Goal: Task Accomplishment & Management: Manage account settings

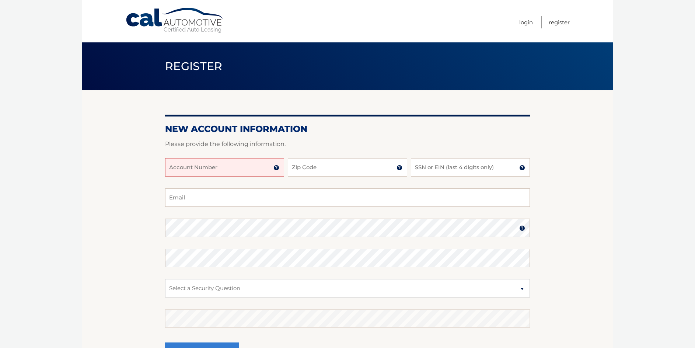
click at [277, 169] on img at bounding box center [276, 168] width 6 height 6
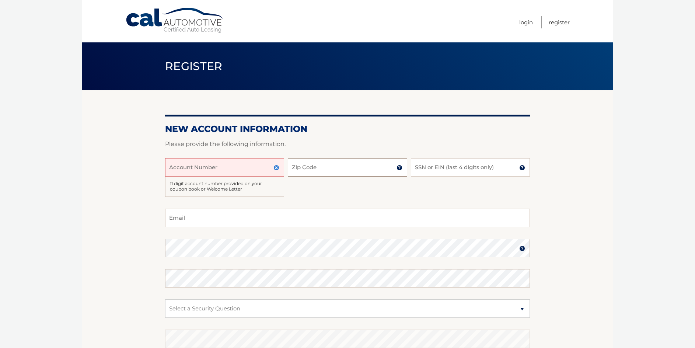
click at [356, 171] on input "Zip Code" at bounding box center [347, 167] width 119 height 18
type input "33160"
click at [443, 168] on input "SSN or EIN (last 4 digits only)" at bounding box center [470, 167] width 119 height 18
type input "0550"
click at [301, 213] on input "Email" at bounding box center [347, 218] width 365 height 18
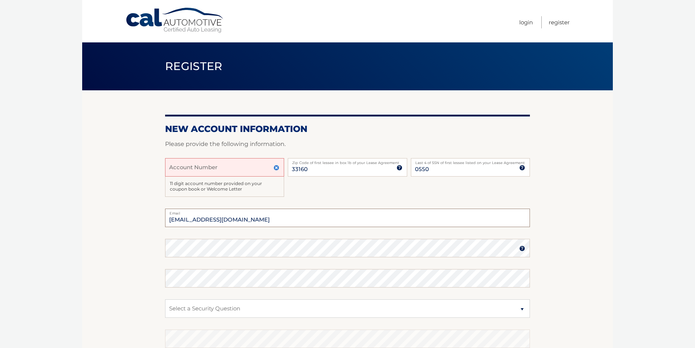
type input "montalvolaw@gmai.com"
click at [522, 250] on img at bounding box center [522, 248] width 6 height 6
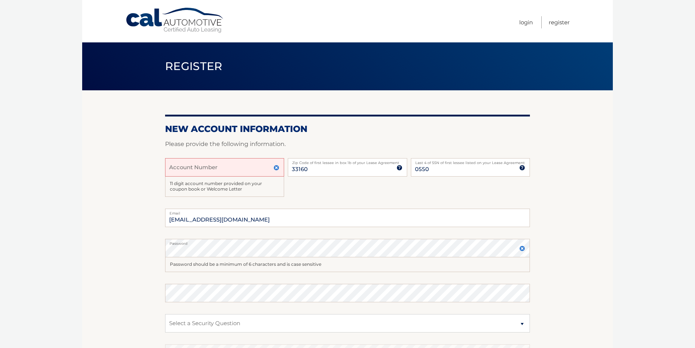
click at [522, 250] on img at bounding box center [522, 248] width 6 height 6
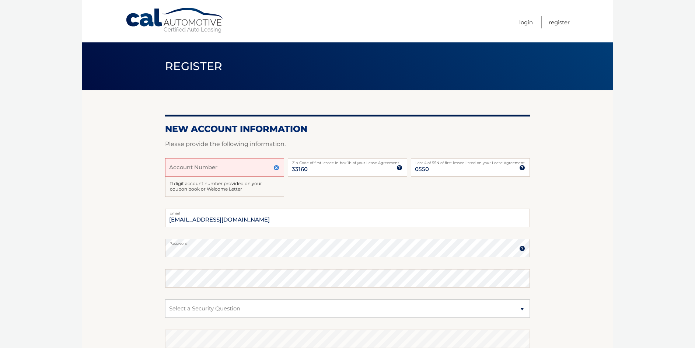
click at [520, 247] on img at bounding box center [522, 248] width 6 height 6
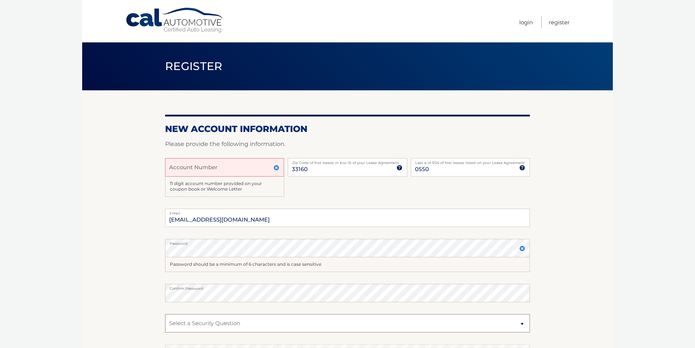
click at [244, 321] on select "Select a Security Question What was the name of your elementary school? What is…" at bounding box center [347, 323] width 365 height 18
select select "1"
click at [165, 314] on select "Select a Security Question What was the name of your elementary school? What is…" at bounding box center [347, 323] width 365 height 18
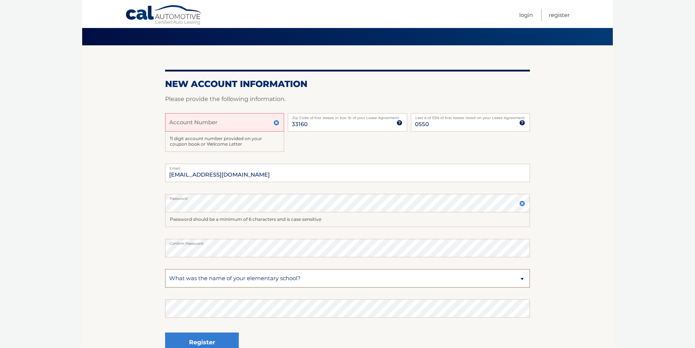
scroll to position [111, 0]
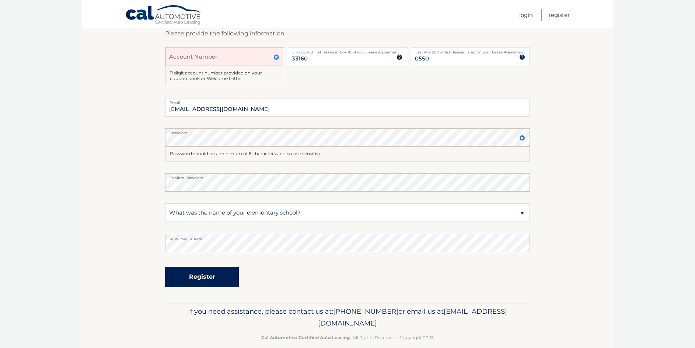
click at [206, 279] on button "Register" at bounding box center [202, 277] width 74 height 20
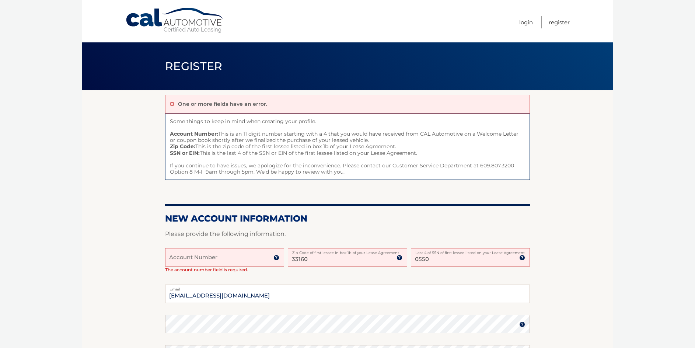
click at [523, 325] on img at bounding box center [522, 324] width 6 height 6
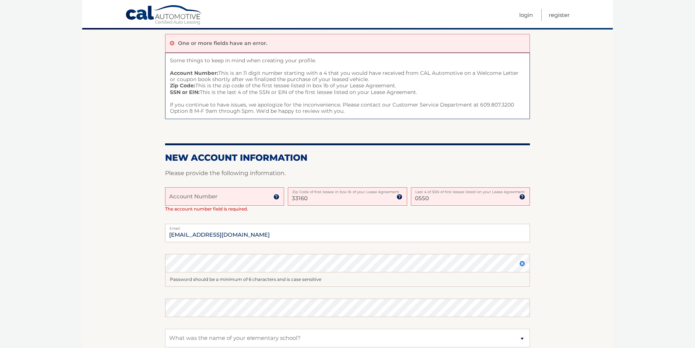
scroll to position [74, 0]
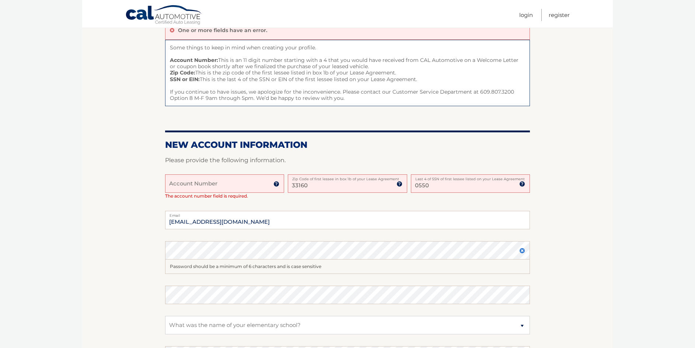
click at [193, 185] on input "Account Number" at bounding box center [224, 183] width 119 height 18
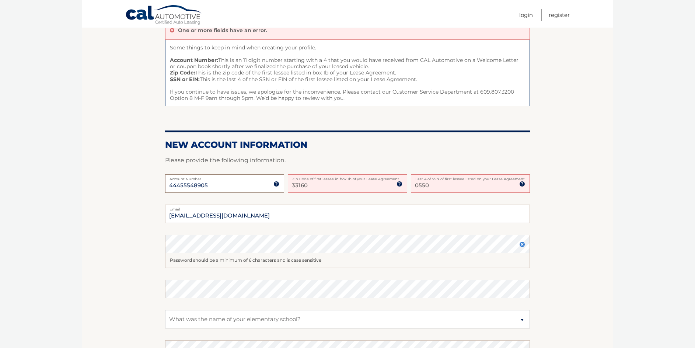
scroll to position [184, 0]
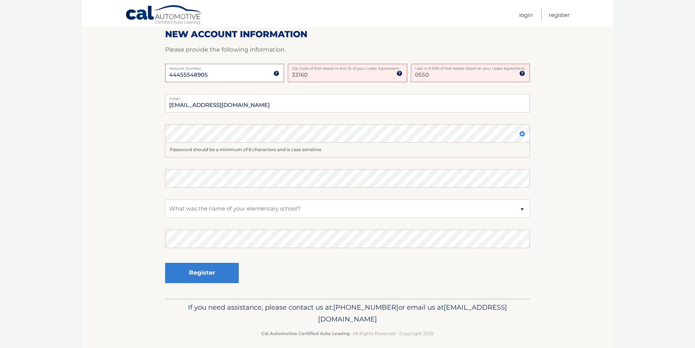
type input "44455548905"
click at [179, 275] on button "Register" at bounding box center [202, 273] width 74 height 20
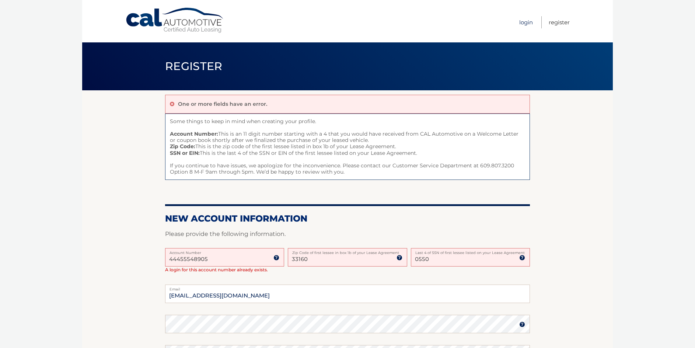
click at [522, 20] on link "Login" at bounding box center [526, 22] width 14 height 12
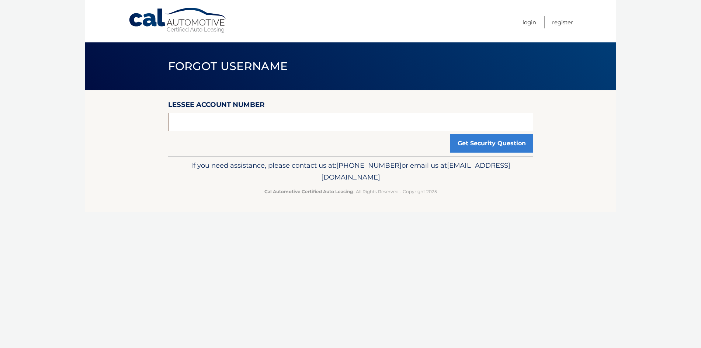
click at [187, 122] on input "text" at bounding box center [350, 122] width 365 height 18
type input "44455548905"
click at [468, 148] on button "Get Security Question" at bounding box center [491, 143] width 83 height 18
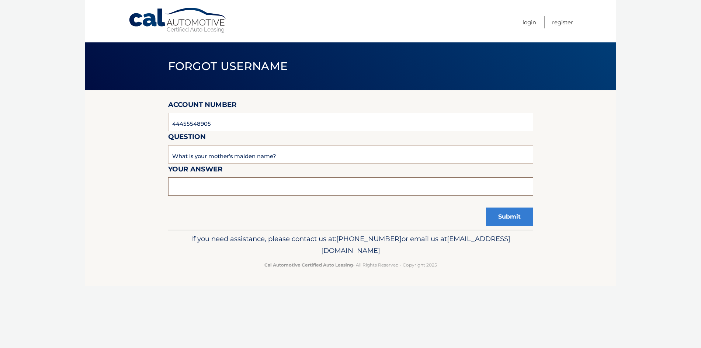
click at [261, 191] on input "text" at bounding box center [350, 186] width 365 height 18
type input "[PERSON_NAME]"
click at [513, 224] on button "Submit" at bounding box center [509, 216] width 47 height 18
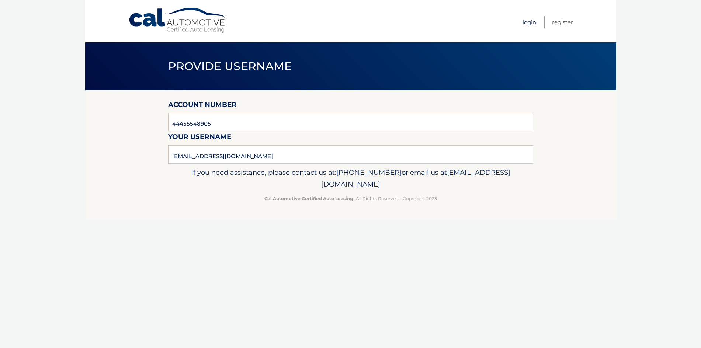
click at [530, 20] on link "Login" at bounding box center [529, 22] width 14 height 12
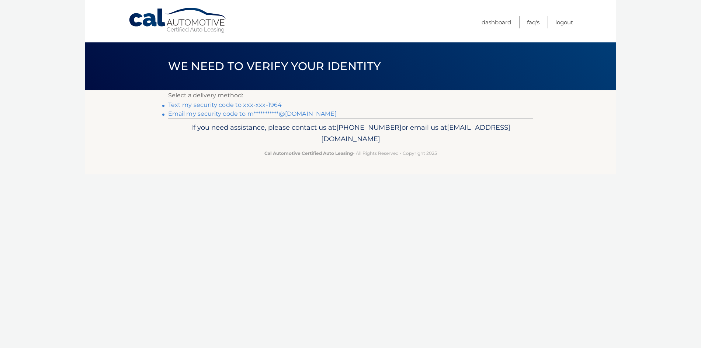
click at [175, 106] on link "Text my security code to xxx-xxx-1964" at bounding box center [225, 104] width 114 height 7
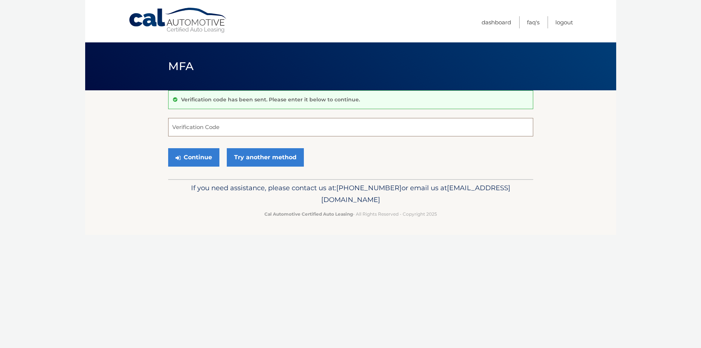
click at [192, 129] on input "Verification Code" at bounding box center [350, 127] width 365 height 18
type input "193402"
click at [188, 164] on button "Continue" at bounding box center [193, 157] width 51 height 18
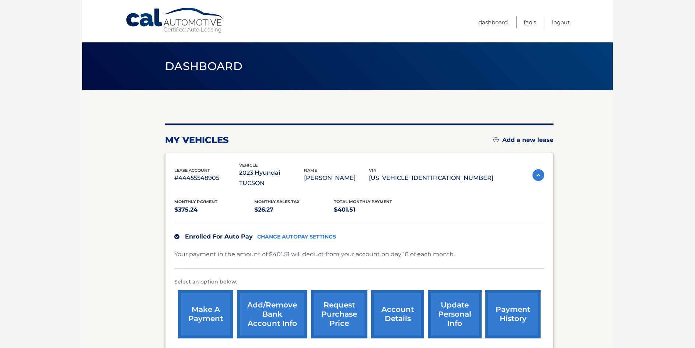
scroll to position [37, 0]
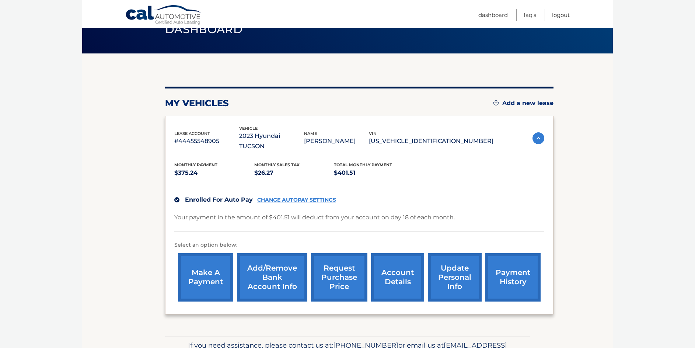
click at [304, 197] on link "CHANGE AUTOPAY SETTINGS" at bounding box center [296, 200] width 79 height 6
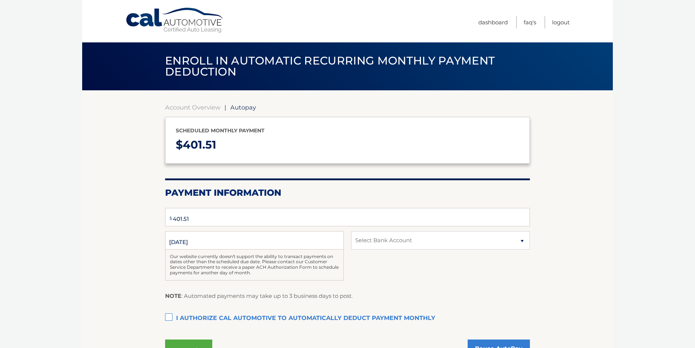
select select "MDVlOThlODMtYzA0Zi00ZmU2LTlhMzUtODFiMmJjZWJlMWNi"
click at [269, 246] on input "[DATE]" at bounding box center [254, 240] width 179 height 18
click at [196, 239] on input "10/18/2025" at bounding box center [254, 240] width 179 height 18
click at [179, 110] on link "Account Overview" at bounding box center [192, 107] width 55 height 7
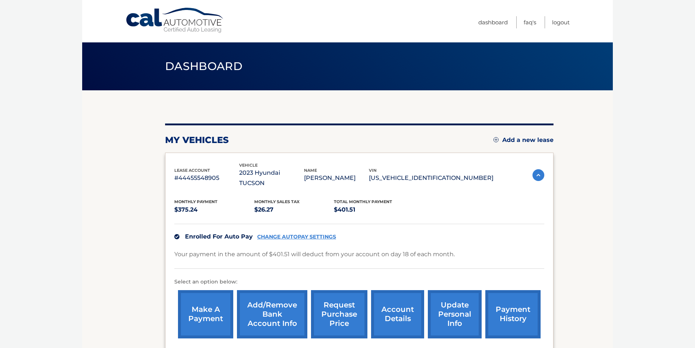
click at [380, 303] on link "account details" at bounding box center [397, 314] width 53 height 48
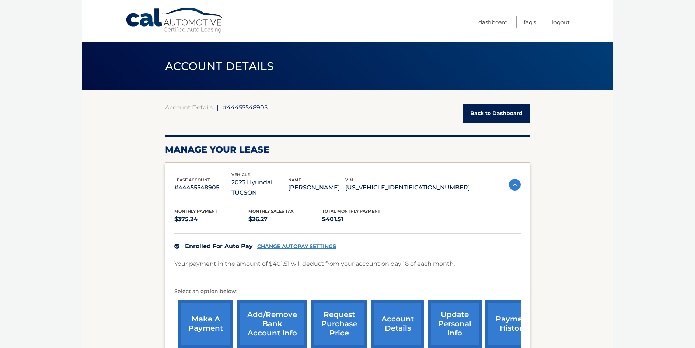
click at [396, 318] on link "account details" at bounding box center [397, 324] width 53 height 48
click at [350, 317] on link "request purchase price" at bounding box center [339, 324] width 56 height 48
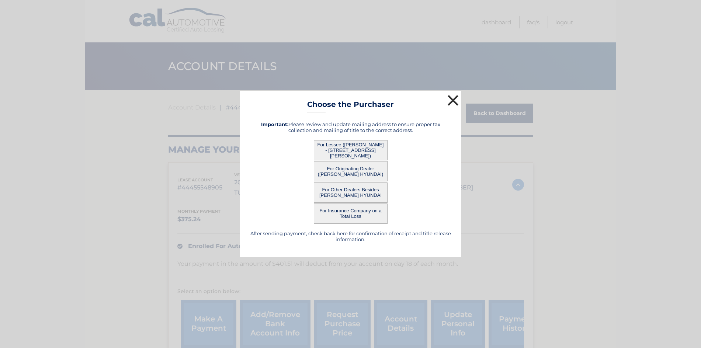
click at [446, 97] on button "×" at bounding box center [453, 100] width 15 height 15
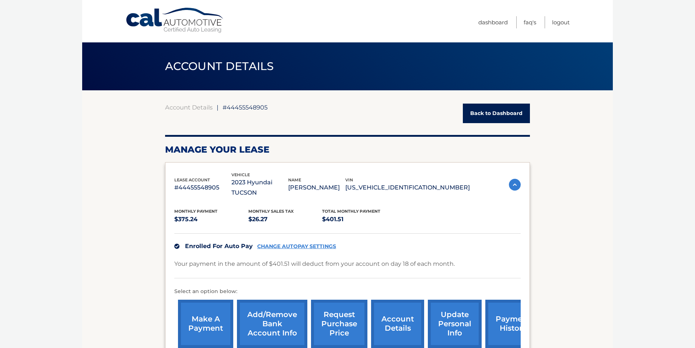
click at [393, 310] on link "account details" at bounding box center [397, 324] width 53 height 48
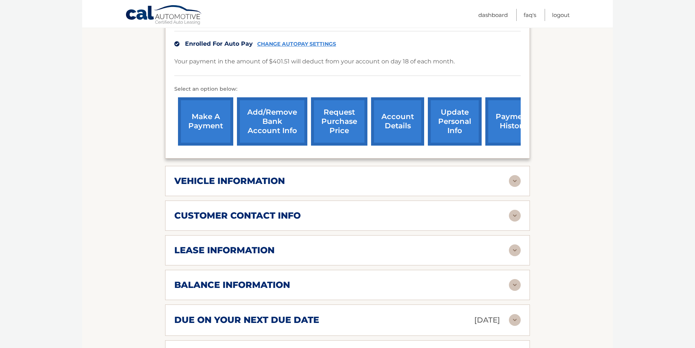
scroll to position [221, 0]
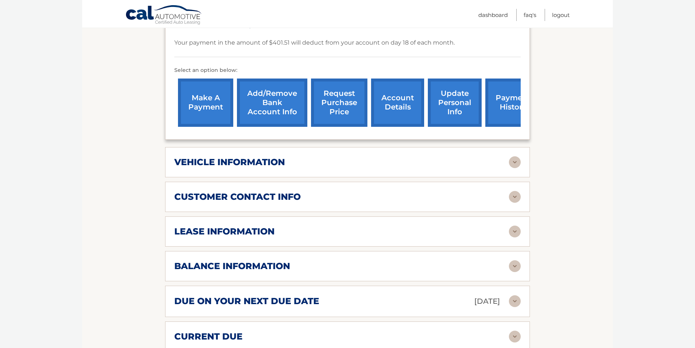
click at [519, 226] on img at bounding box center [515, 232] width 12 height 12
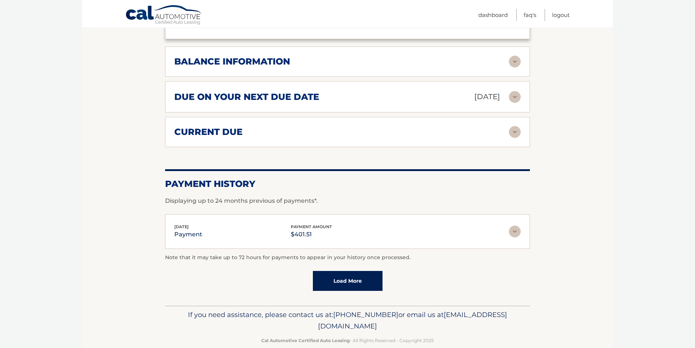
scroll to position [567, 0]
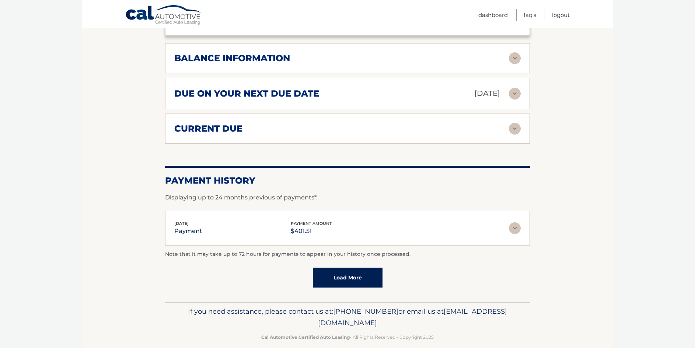
click at [340, 268] on link "Load More" at bounding box center [348, 278] width 70 height 20
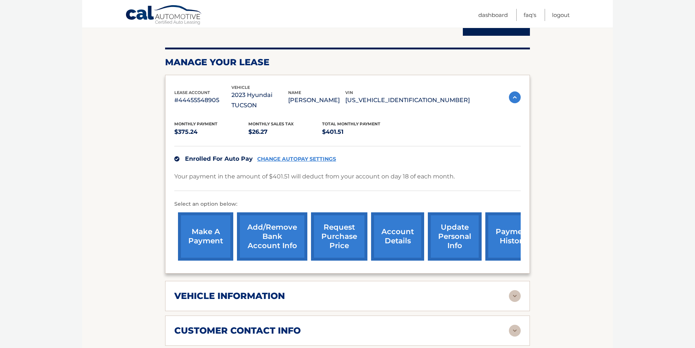
scroll to position [63, 0]
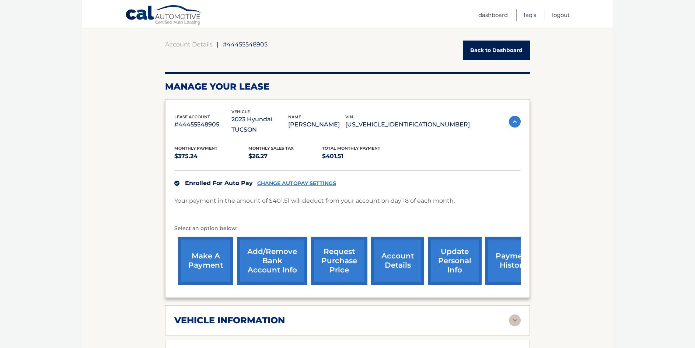
click at [528, 15] on link "FAQ's" at bounding box center [530, 15] width 13 height 12
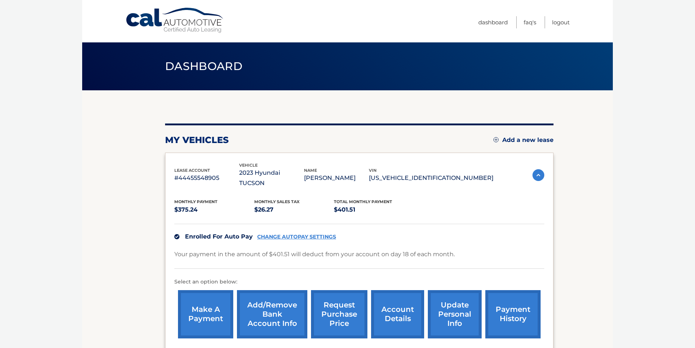
click at [334, 297] on link "request purchase price" at bounding box center [339, 314] width 56 height 48
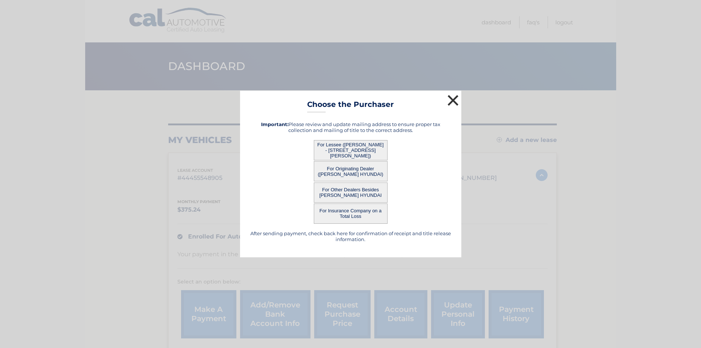
click at [455, 100] on button "×" at bounding box center [453, 100] width 15 height 15
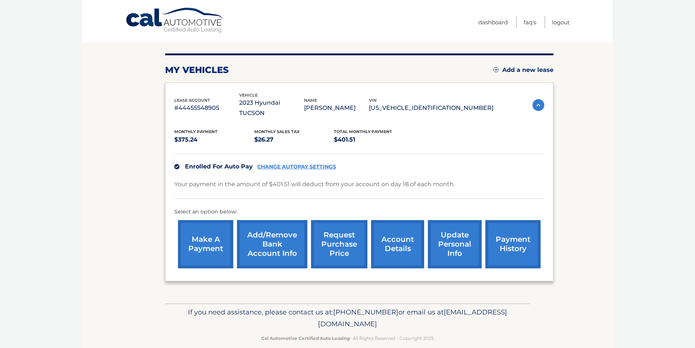
scroll to position [71, 0]
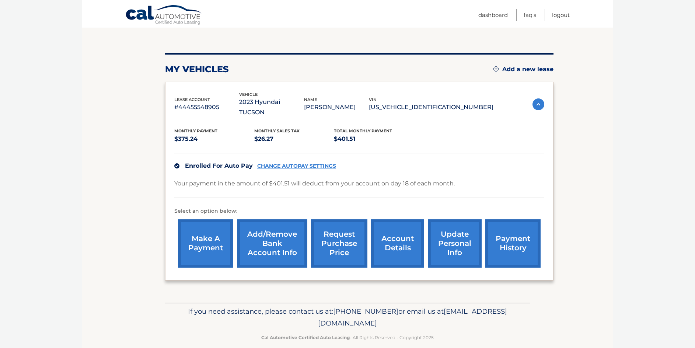
click at [465, 234] on link "update personal info" at bounding box center [455, 243] width 54 height 48
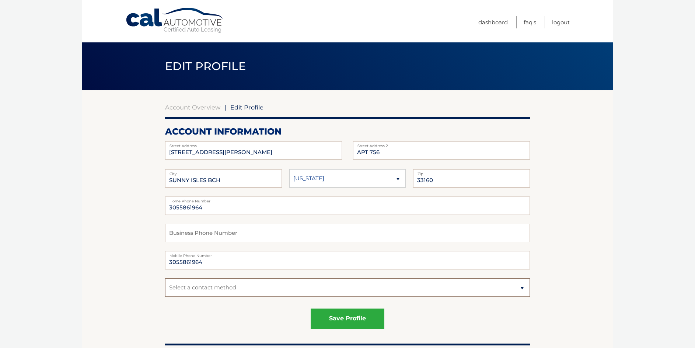
click at [248, 290] on select "Select a contact method Mobile Home" at bounding box center [347, 287] width 365 height 18
select select "1"
click at [165, 278] on select "Select a contact method Mobile Home" at bounding box center [347, 287] width 365 height 18
click at [359, 321] on button "save profile" at bounding box center [348, 318] width 74 height 20
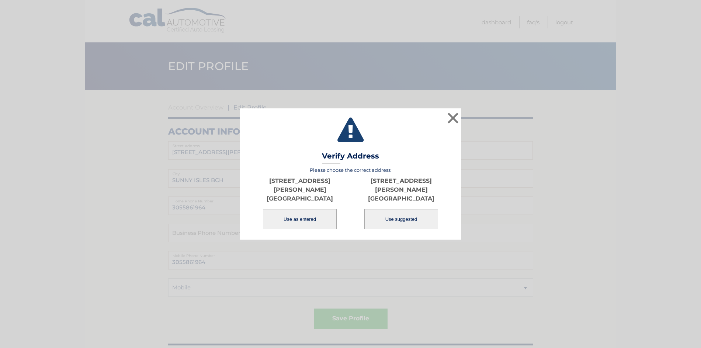
click at [402, 219] on button "Use suggested" at bounding box center [401, 219] width 74 height 20
type input "SUNNY ISLES BEACH"
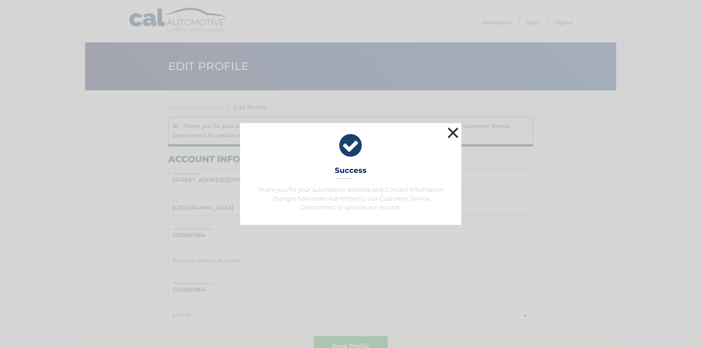
click at [456, 134] on button "×" at bounding box center [453, 132] width 15 height 15
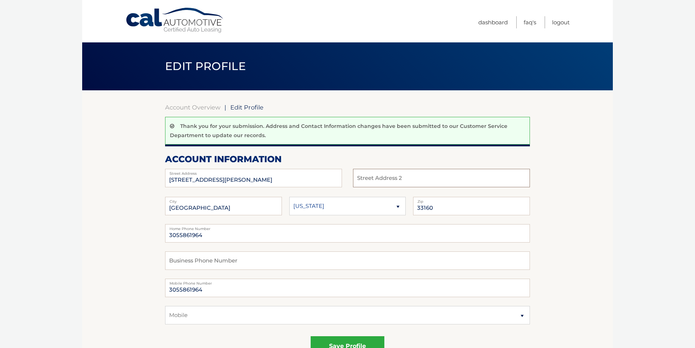
click at [394, 182] on input "text" at bounding box center [441, 178] width 177 height 18
click at [371, 341] on button "save profile" at bounding box center [348, 346] width 74 height 20
type input "APT 756"
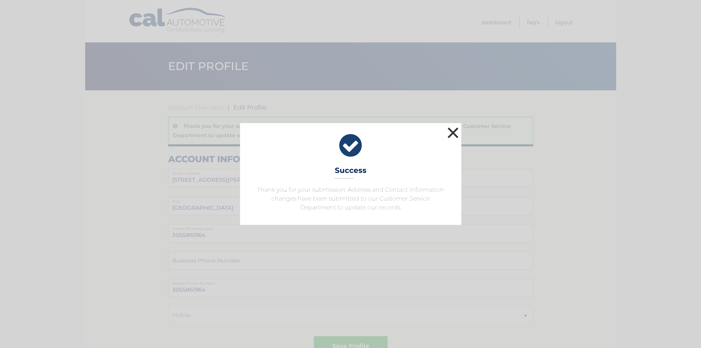
click at [453, 134] on button "×" at bounding box center [453, 132] width 15 height 15
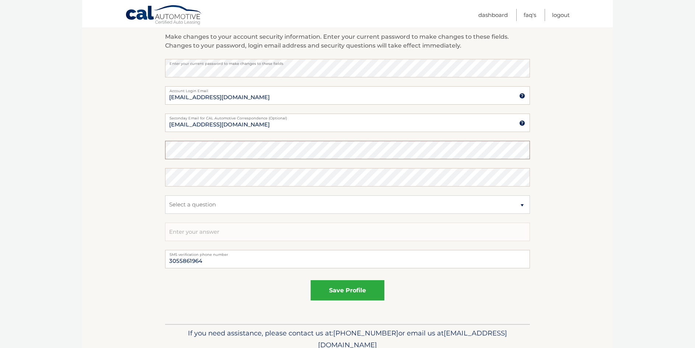
scroll to position [369, 0]
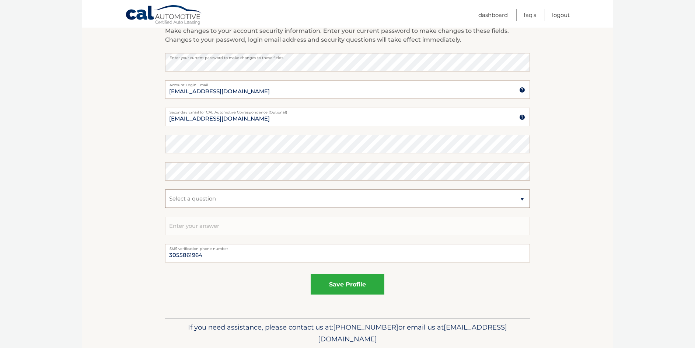
click at [217, 199] on select "Select a question What was the name of your elementary school? What is your mot…" at bounding box center [347, 198] width 365 height 18
select select "1"
click at [165, 189] on select "Select a question What was the name of your elementary school? What is your mot…" at bounding box center [347, 198] width 365 height 18
click at [211, 231] on input "text" at bounding box center [347, 226] width 365 height 18
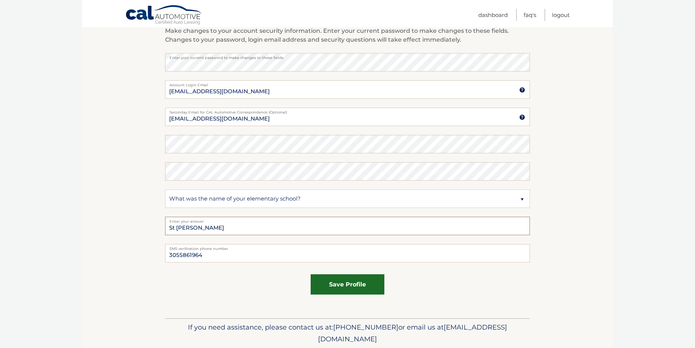
type input "St timothy"
click at [344, 281] on button "save profile" at bounding box center [348, 284] width 74 height 20
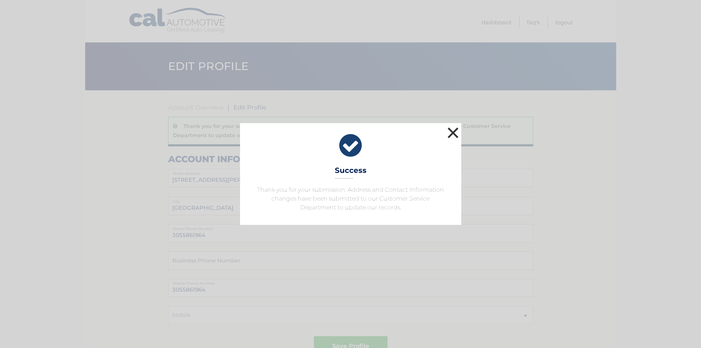
click at [454, 138] on button "×" at bounding box center [453, 132] width 15 height 15
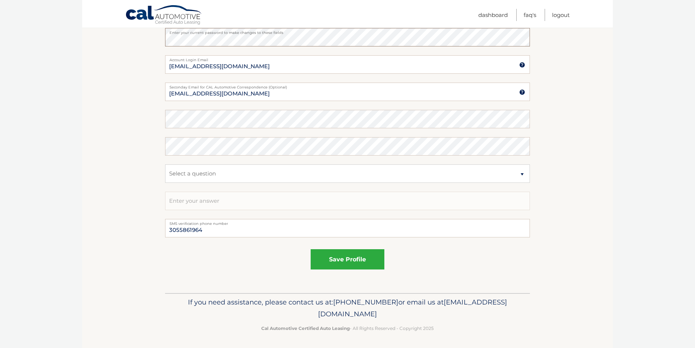
scroll to position [395, 0]
click at [318, 252] on button "save profile" at bounding box center [348, 258] width 74 height 20
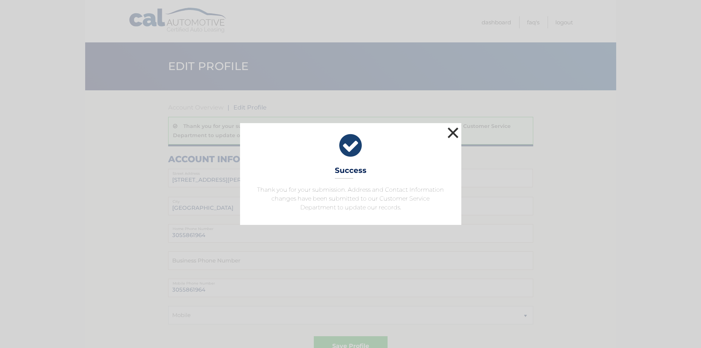
click at [454, 132] on button "×" at bounding box center [453, 132] width 15 height 15
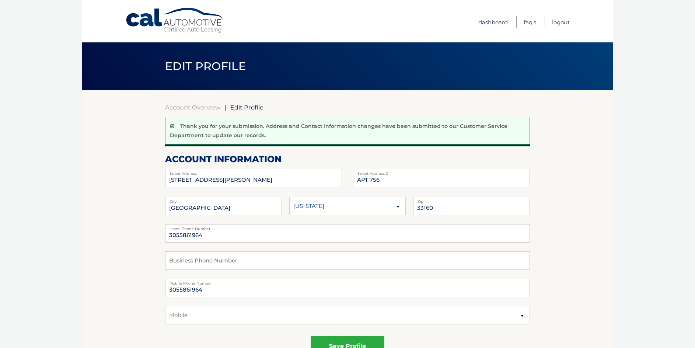
click at [493, 22] on link "Dashboard" at bounding box center [492, 22] width 29 height 12
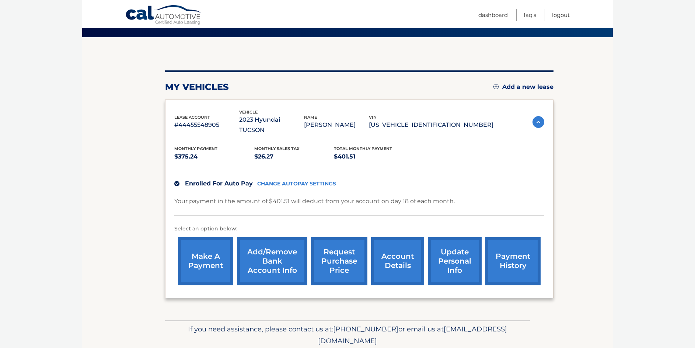
scroll to position [71, 0]
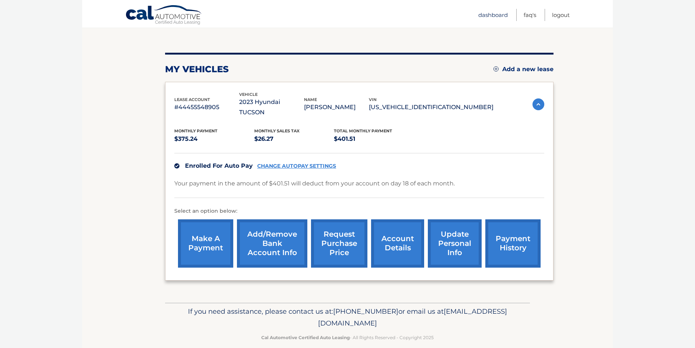
click at [495, 14] on link "Dashboard" at bounding box center [492, 15] width 29 height 12
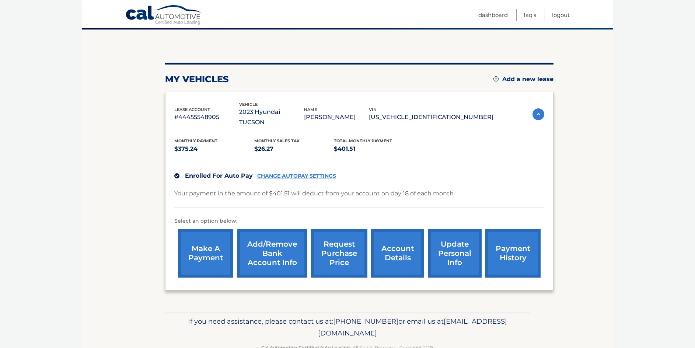
scroll to position [71, 0]
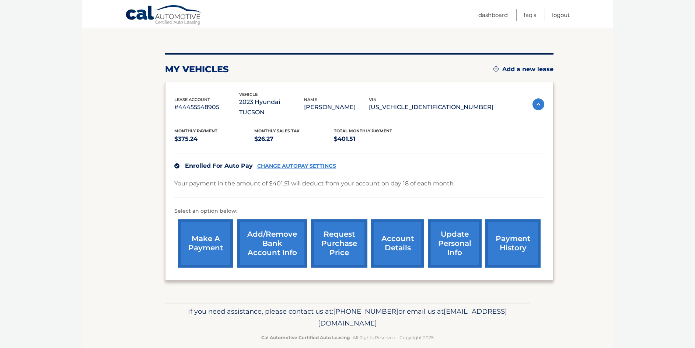
click at [418, 228] on link "account details" at bounding box center [397, 243] width 53 height 48
click at [413, 228] on link "account details" at bounding box center [397, 243] width 53 height 48
click at [411, 228] on link "account details" at bounding box center [397, 243] width 53 height 48
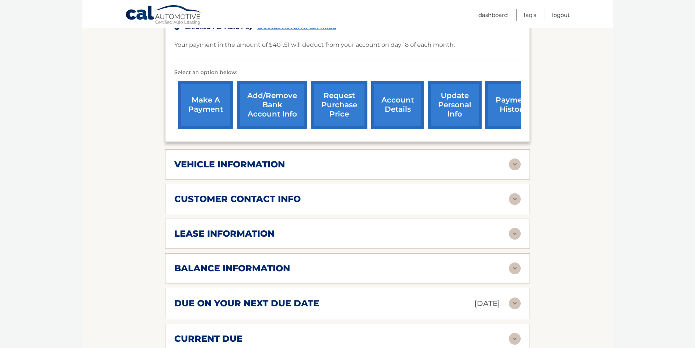
scroll to position [221, 0]
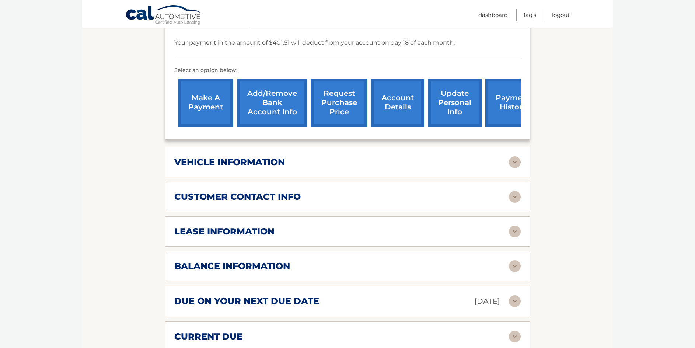
click at [512, 260] on img at bounding box center [515, 266] width 12 height 12
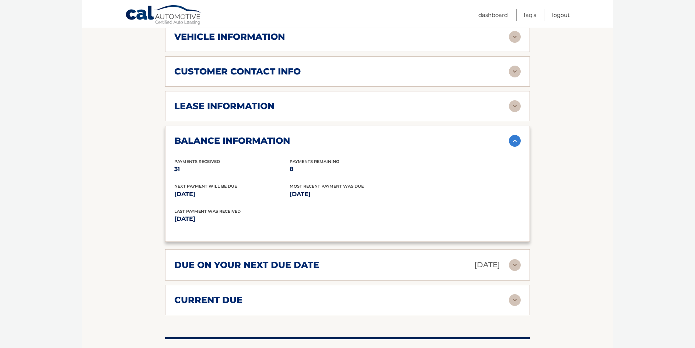
scroll to position [369, 0]
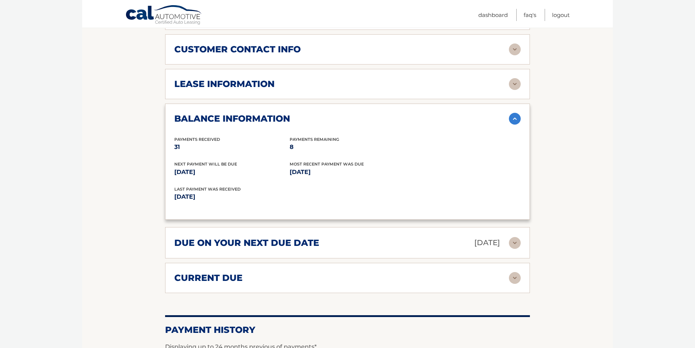
click at [518, 272] on img at bounding box center [515, 278] width 12 height 12
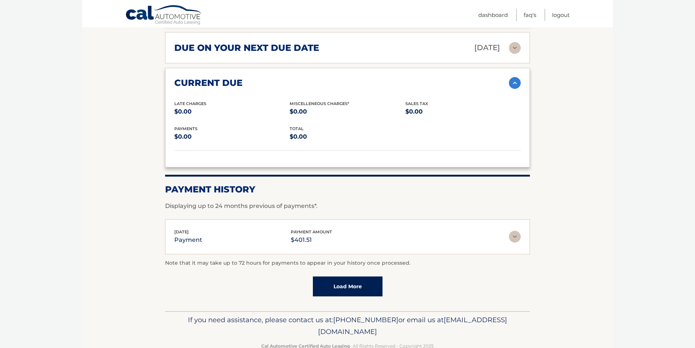
scroll to position [572, 0]
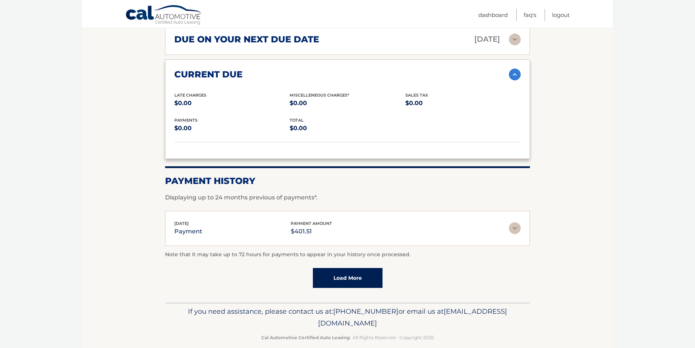
click at [356, 268] on link "Load More" at bounding box center [348, 278] width 70 height 20
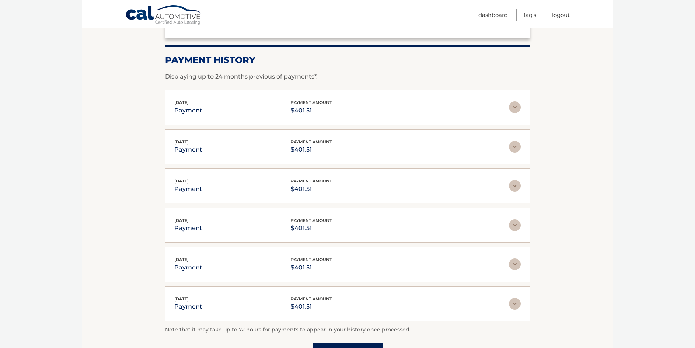
scroll to position [719, 0]
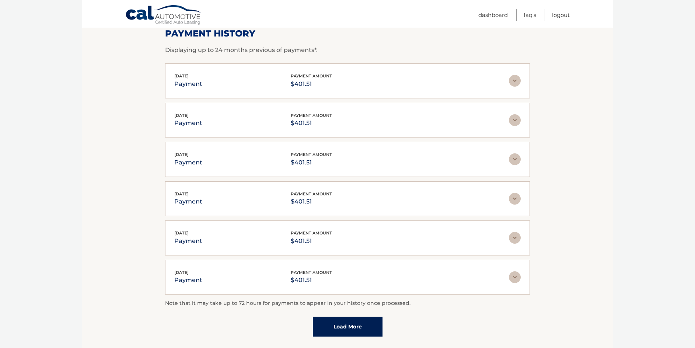
click at [340, 317] on link "Load More" at bounding box center [348, 327] width 70 height 20
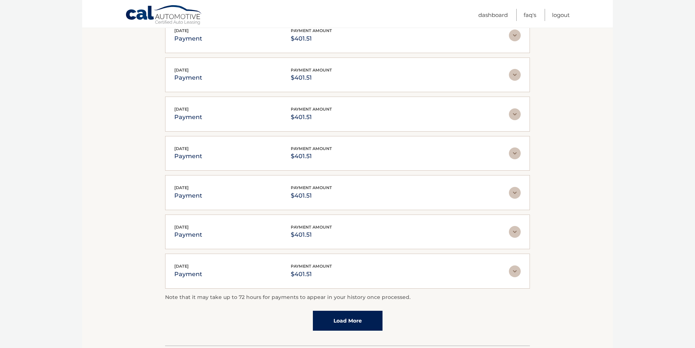
scroll to position [965, 0]
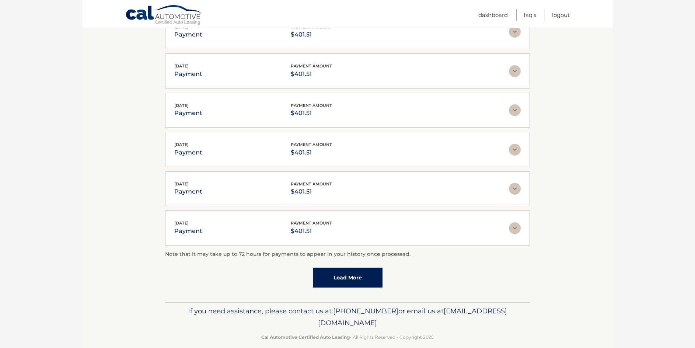
click at [331, 276] on link "Load More" at bounding box center [348, 278] width 70 height 20
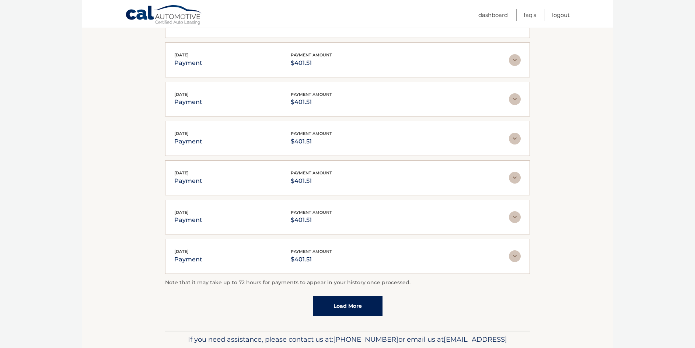
scroll to position [1161, 0]
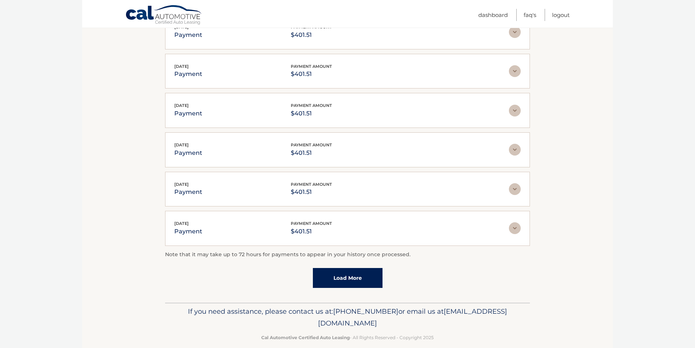
click at [331, 276] on link "Load More" at bounding box center [348, 278] width 70 height 20
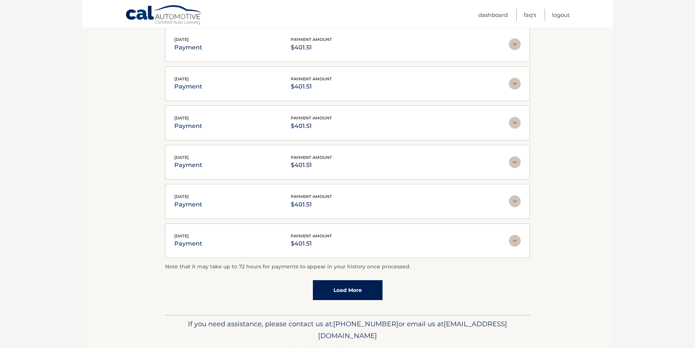
scroll to position [1345, 0]
click at [331, 280] on link "Load More" at bounding box center [348, 290] width 70 height 20
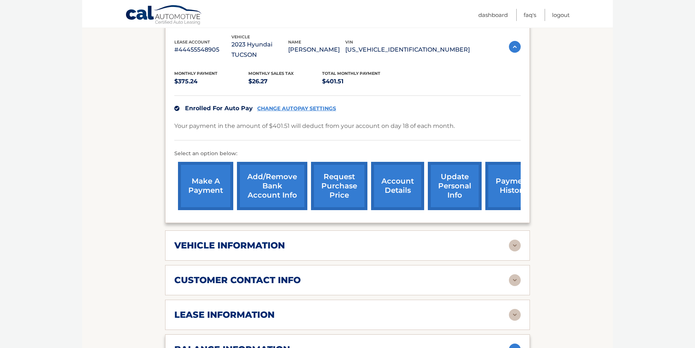
scroll to position [0, 0]
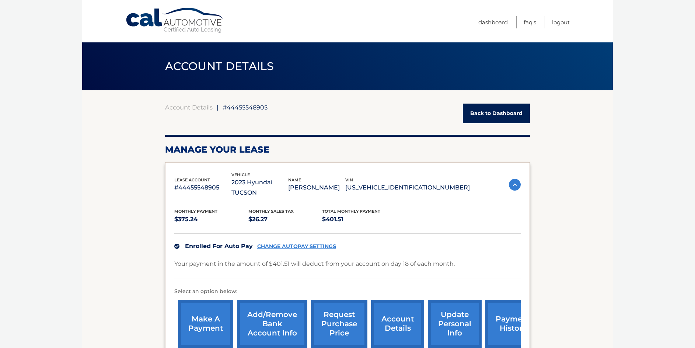
click at [495, 107] on link "Back to Dashboard" at bounding box center [496, 114] width 67 height 20
click at [495, 108] on link "Back to Dashboard" at bounding box center [496, 114] width 67 height 20
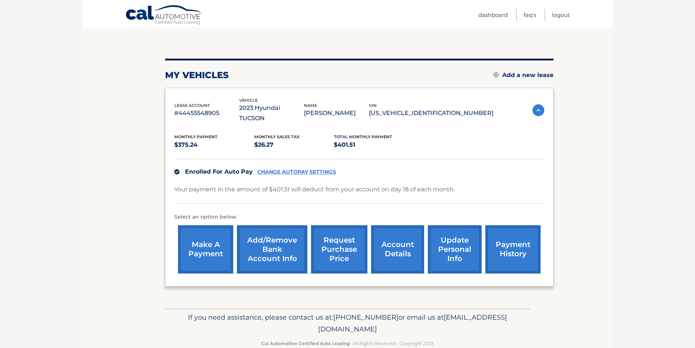
scroll to position [71, 0]
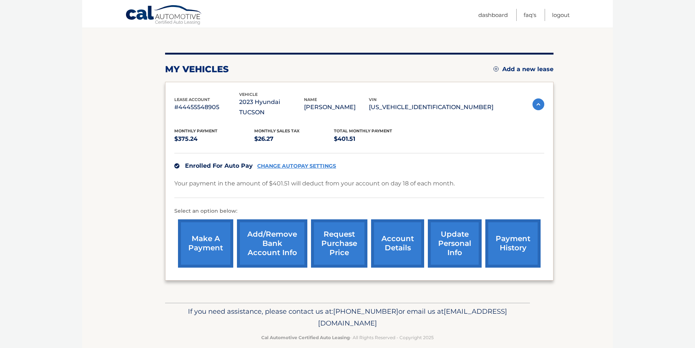
click at [396, 220] on link "account details" at bounding box center [397, 243] width 53 height 48
click at [396, 227] on link "account details" at bounding box center [397, 243] width 53 height 48
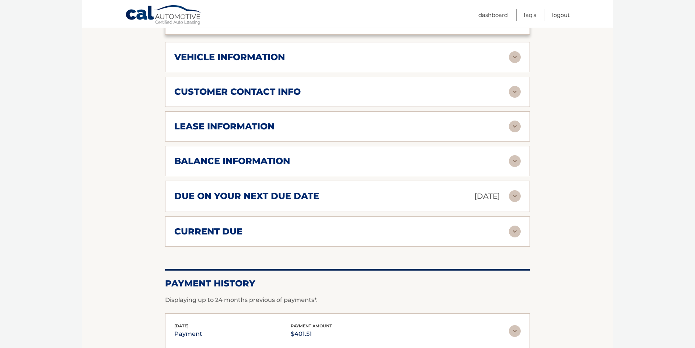
scroll to position [318, 0]
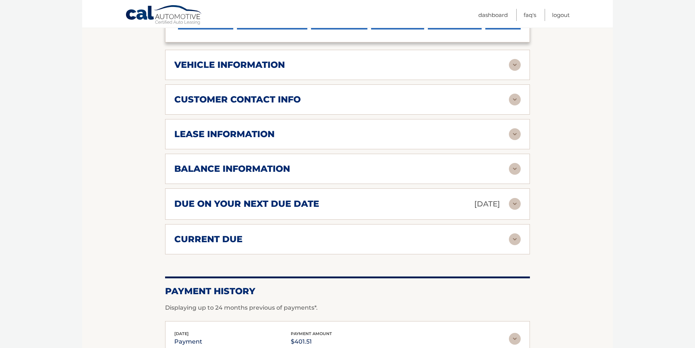
click at [510, 163] on img at bounding box center [515, 169] width 12 height 12
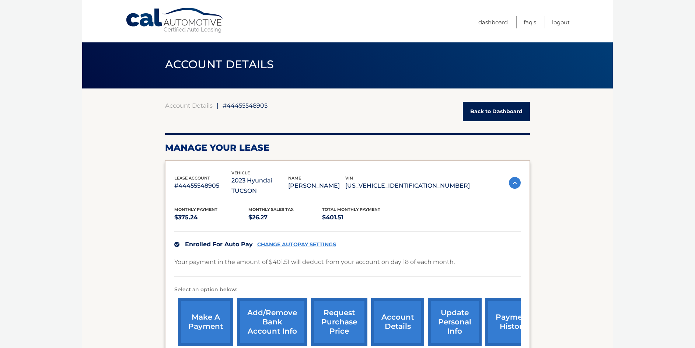
scroll to position [0, 0]
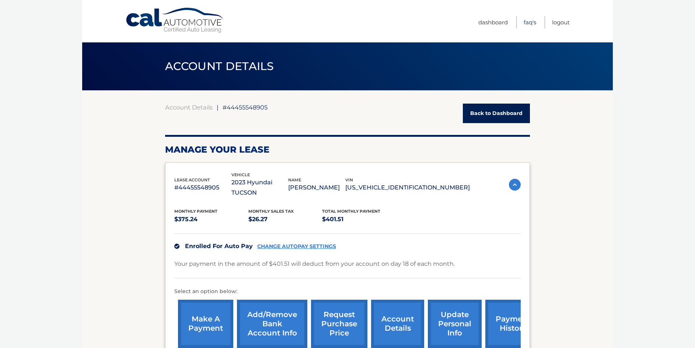
click at [532, 22] on link "FAQ's" at bounding box center [530, 22] width 13 height 12
